Goal: Transaction & Acquisition: Obtain resource

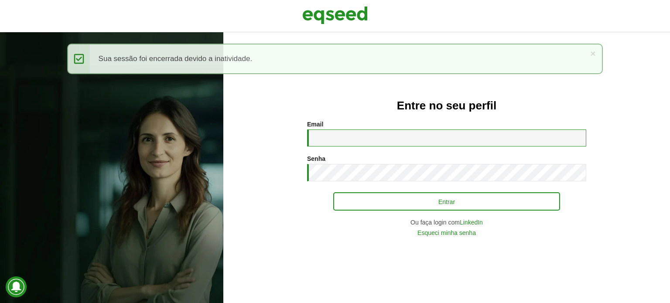
type input "**********"
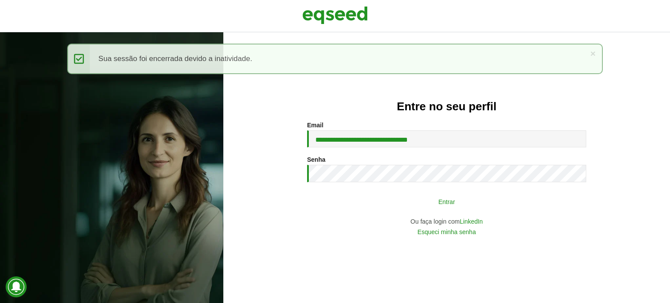
click at [461, 198] on button "Entrar" at bounding box center [446, 201] width 227 height 17
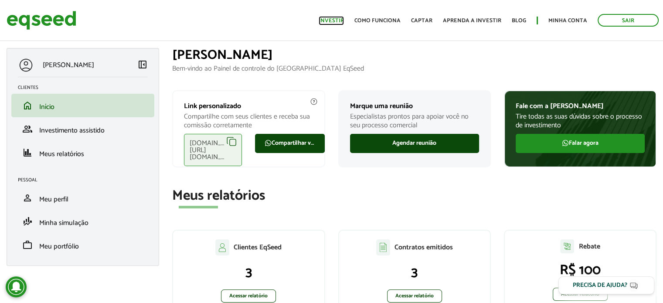
click at [328, 20] on link "Investir" at bounding box center [331, 21] width 25 height 6
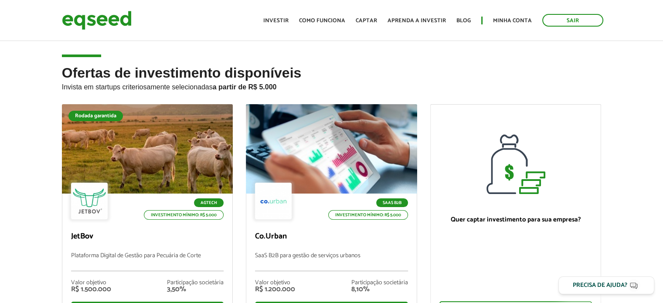
click at [133, 223] on div "Agtech Investimento mínimo: R$ 5.000 JetBov Plataforma Digital de Gestão para P…" at bounding box center [147, 260] width 170 height 132
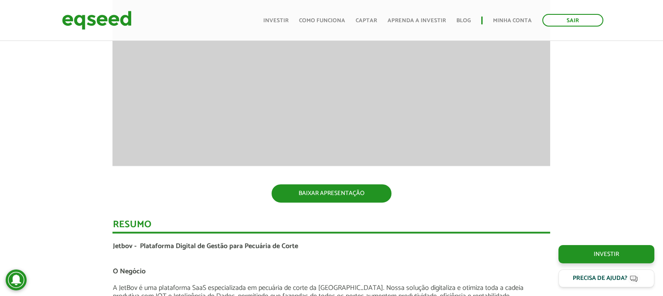
scroll to position [1268, 0]
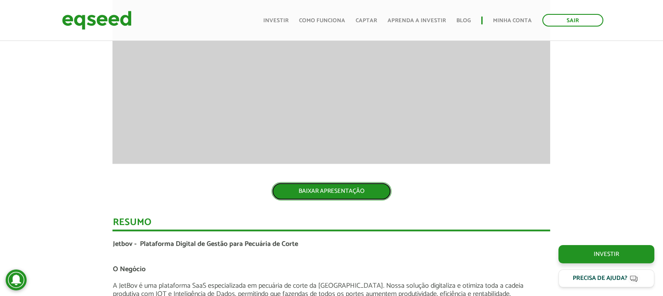
click at [329, 182] on link "BAIXAR APRESENTAÇÃO" at bounding box center [332, 191] width 120 height 18
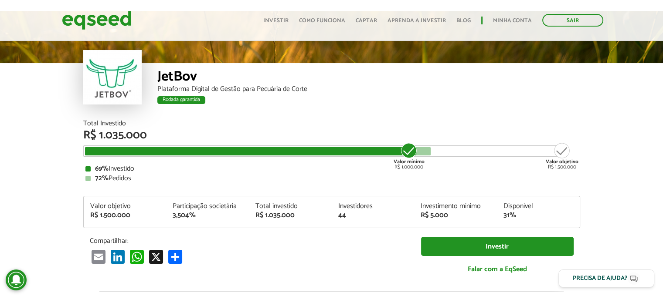
scroll to position [0, 0]
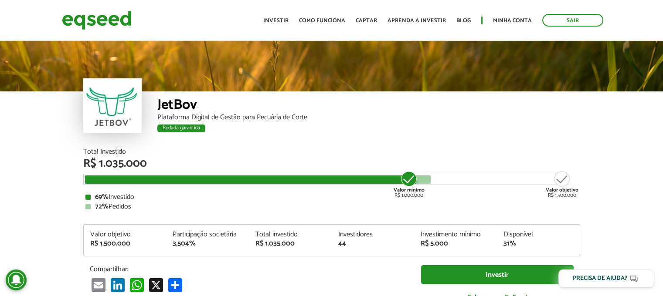
drag, startPoint x: 388, startPoint y: 190, endPoint x: 570, endPoint y: 199, distance: 182.0
click at [570, 199] on div "Total Investido R$ 1.035.000 Valor mínimo R$ 1.000.000 Valor objetivo R$ 1.500.…" at bounding box center [331, 180] width 497 height 62
click at [586, 196] on div "Total Investido R$ 1.035.000 Valor mínimo R$ 1.000.000 Valor objetivo R$ 1.500.…" at bounding box center [332, 235] width 510 height 172
drag, startPoint x: 588, startPoint y: 196, endPoint x: 127, endPoint y: 92, distance: 471.9
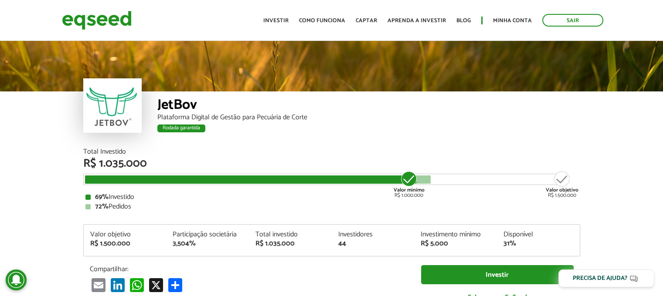
click at [228, 115] on div "Plataforma Digital de Gestão para Pecuária de Corte" at bounding box center [368, 117] width 423 height 7
click at [279, 23] on link "Investir" at bounding box center [275, 21] width 25 height 6
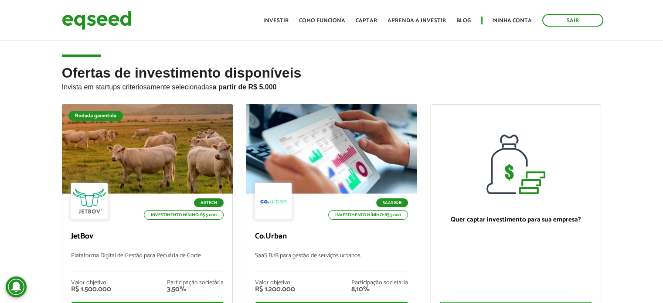
click at [509, 88] on p "Invista em startups criteriosamente selecionadas a partir de R$ 5.000" at bounding box center [332, 86] width 540 height 10
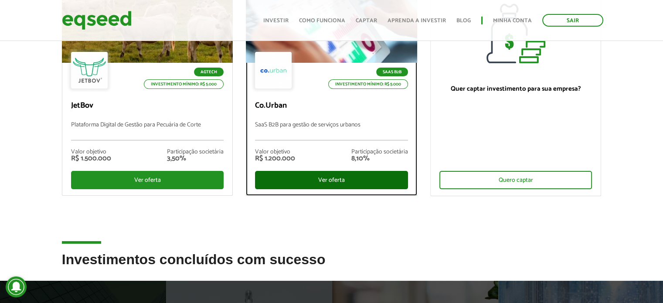
click at [353, 171] on div "Ver oferta" at bounding box center [331, 180] width 153 height 18
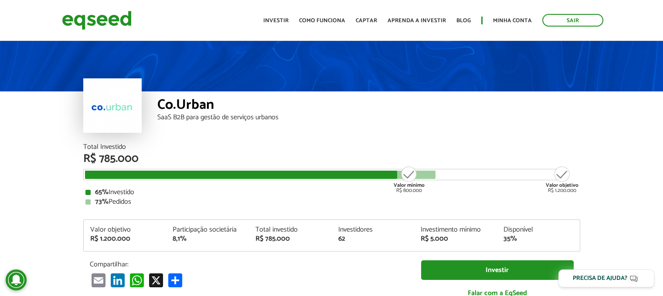
click at [463, 151] on div "Total Investido R$ 785.000" at bounding box center [331, 154] width 497 height 21
click at [352, 136] on div "Co.Urban SaaS B2B para gestão de serviços urbanos" at bounding box center [368, 118] width 423 height 52
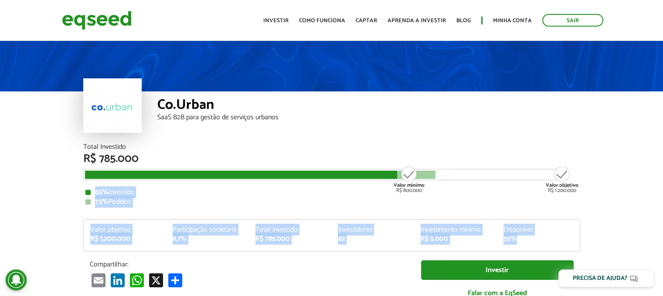
drag, startPoint x: 86, startPoint y: 194, endPoint x: 539, endPoint y: 235, distance: 454.8
click at [539, 235] on div "Total Investido R$ 785.000 Valor mínimo R$ 800.000 Valor objetivo R$ 1.200.000 …" at bounding box center [331, 225] width 497 height 163
click at [539, 236] on div "35%" at bounding box center [538, 239] width 70 height 7
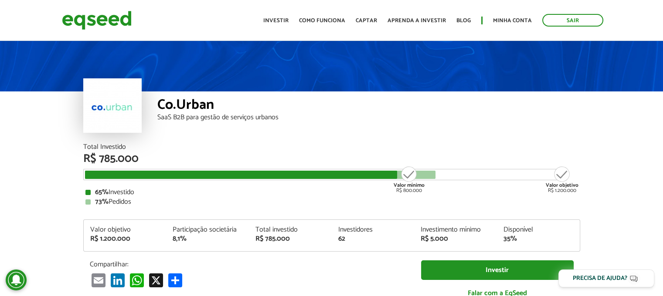
click at [407, 180] on div "Valor mínimo R$ 800.000" at bounding box center [409, 180] width 33 height 28
click at [406, 180] on div "Valor mínimo R$ 800.000" at bounding box center [409, 180] width 33 height 28
